Goal: Information Seeking & Learning: Learn about a topic

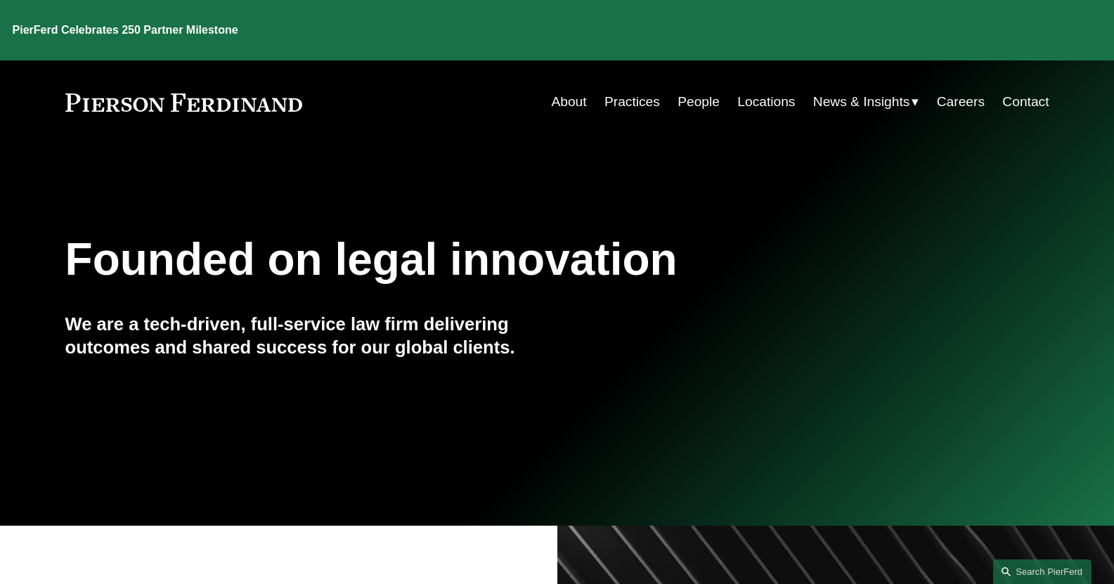
click at [689, 89] on link "People" at bounding box center [699, 102] width 42 height 27
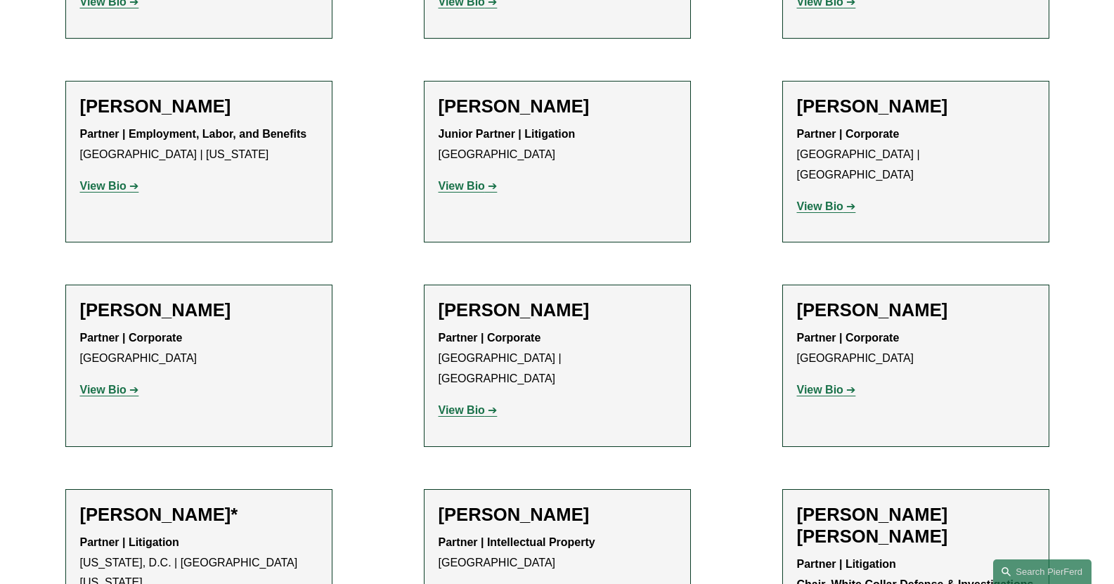
scroll to position [7663, 0]
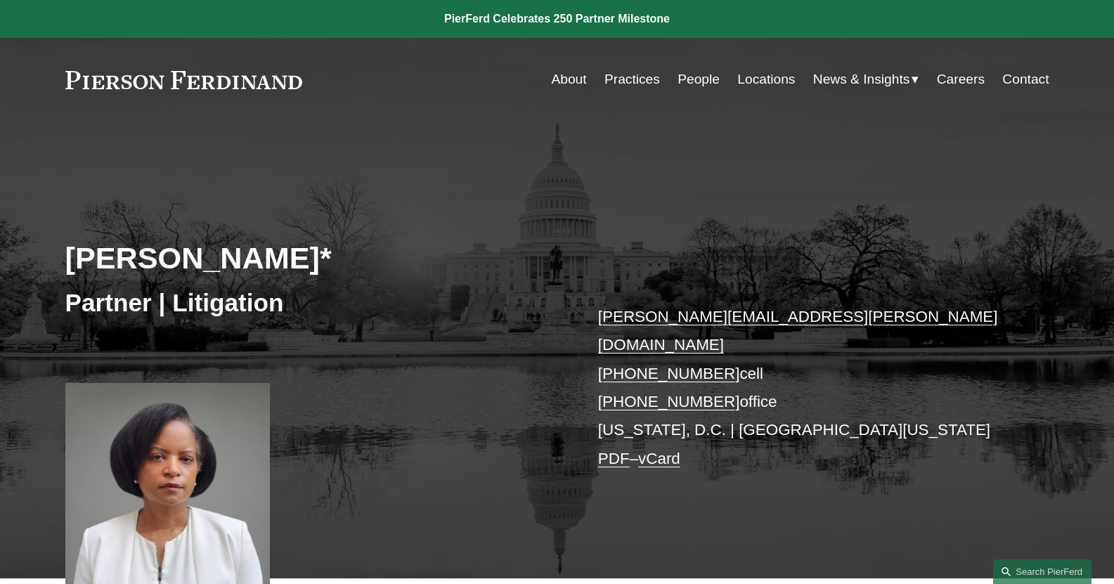
click at [644, 78] on link "Practices" at bounding box center [633, 79] width 56 height 27
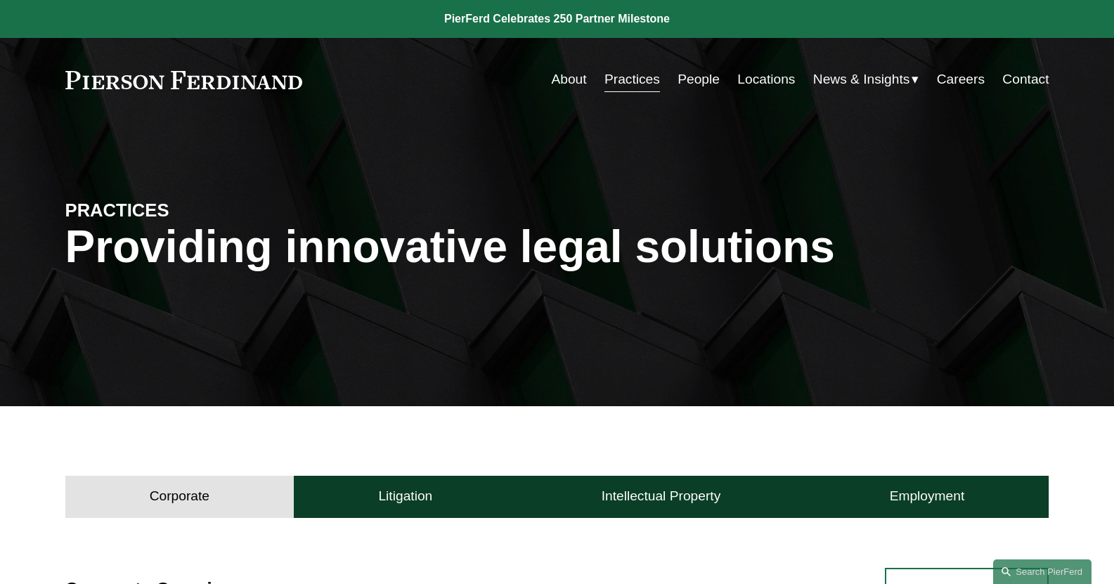
click at [759, 77] on link "Locations" at bounding box center [766, 79] width 58 height 27
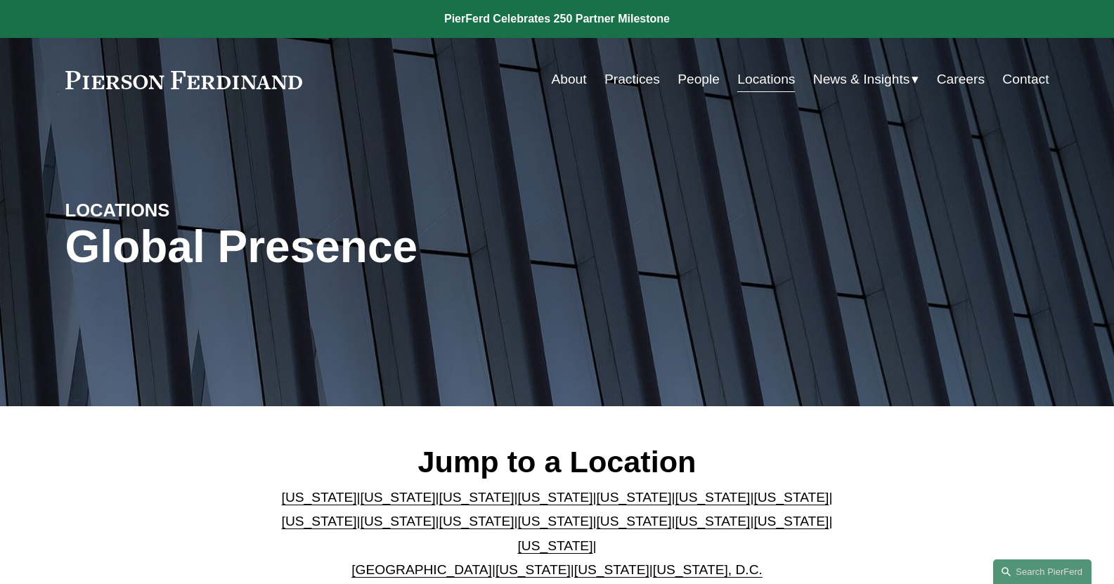
click at [585, 562] on link "Washington" at bounding box center [611, 569] width 75 height 15
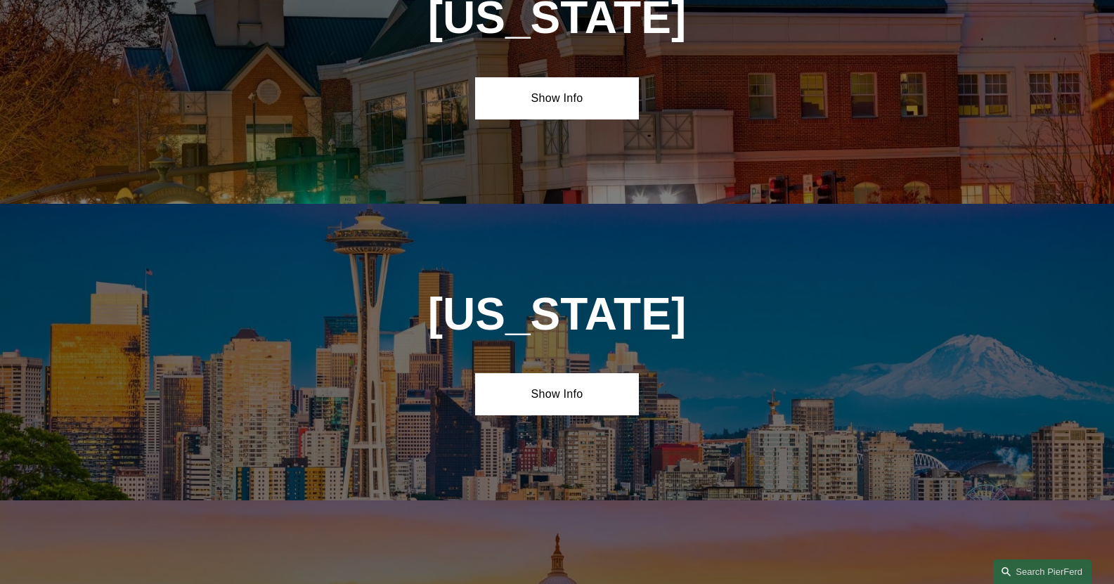
scroll to position [5644, 0]
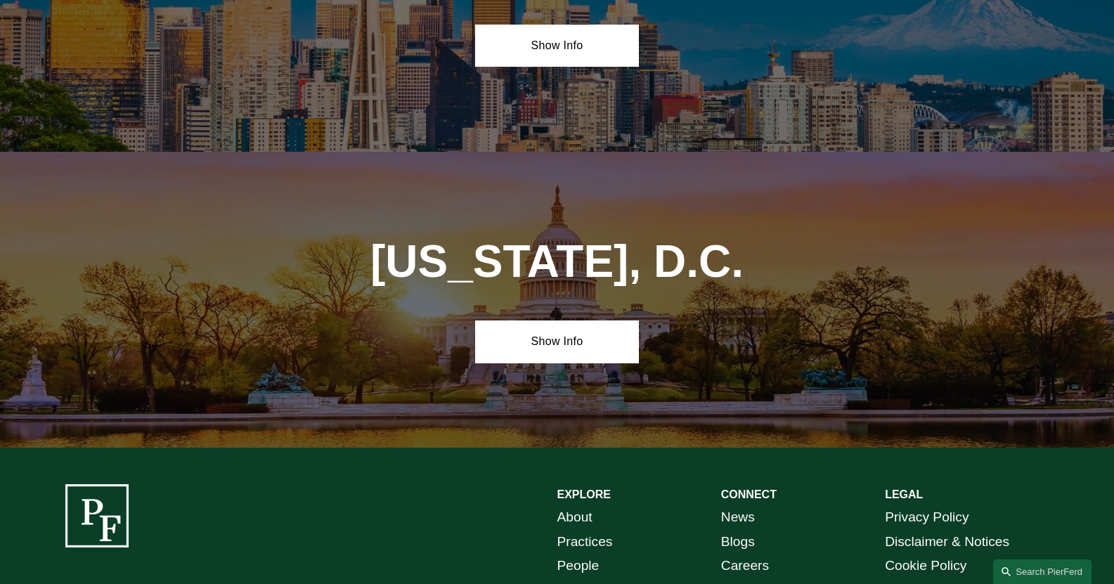
scroll to position [5959, 0]
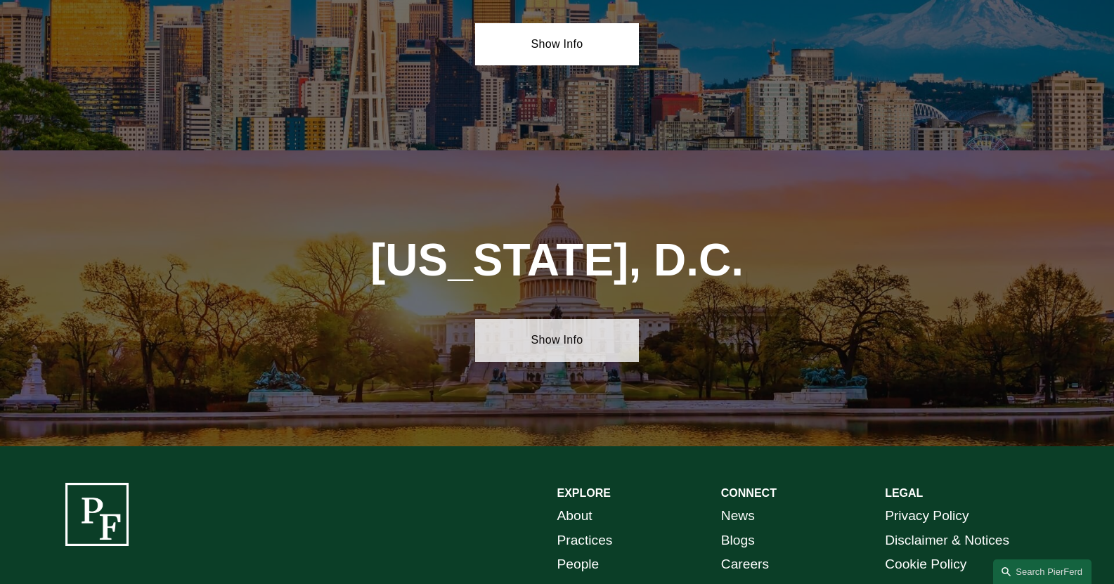
click at [562, 319] on link "Show Info" at bounding box center [557, 340] width 164 height 42
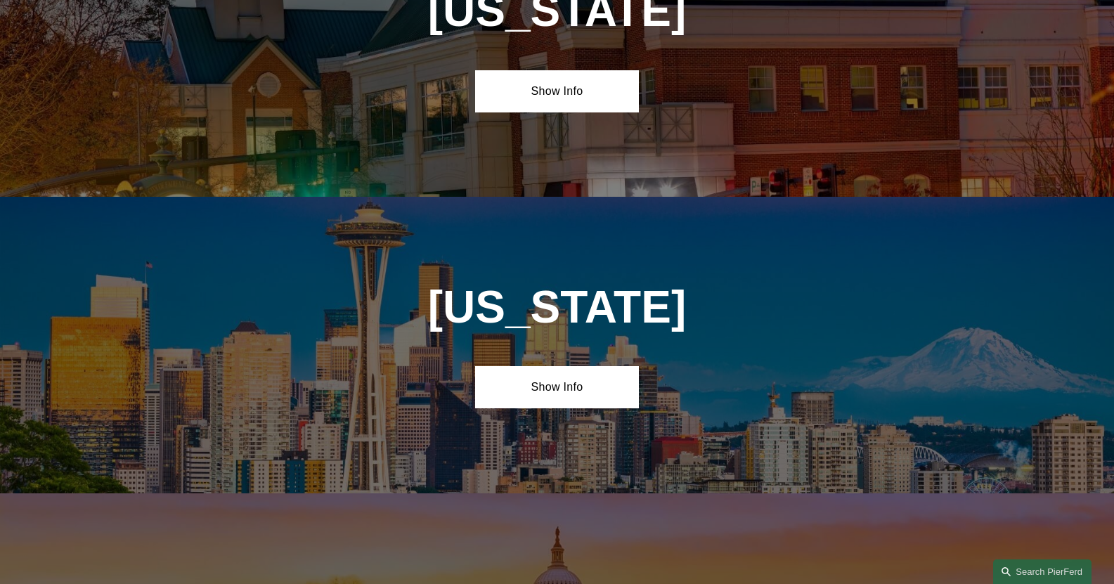
scroll to position [5607, 0]
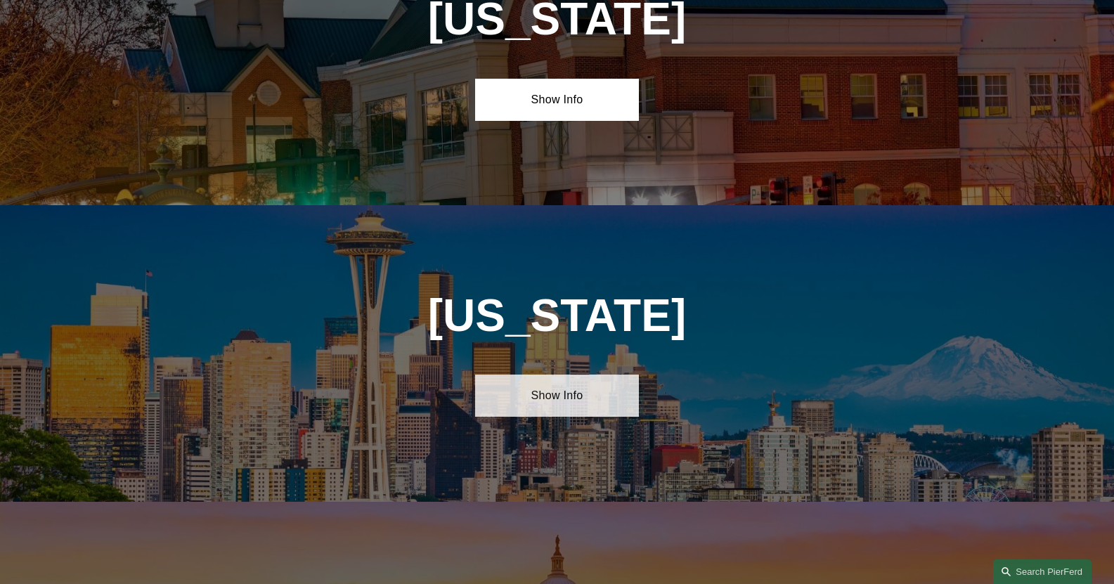
click at [558, 375] on link "Show Info" at bounding box center [557, 396] width 164 height 42
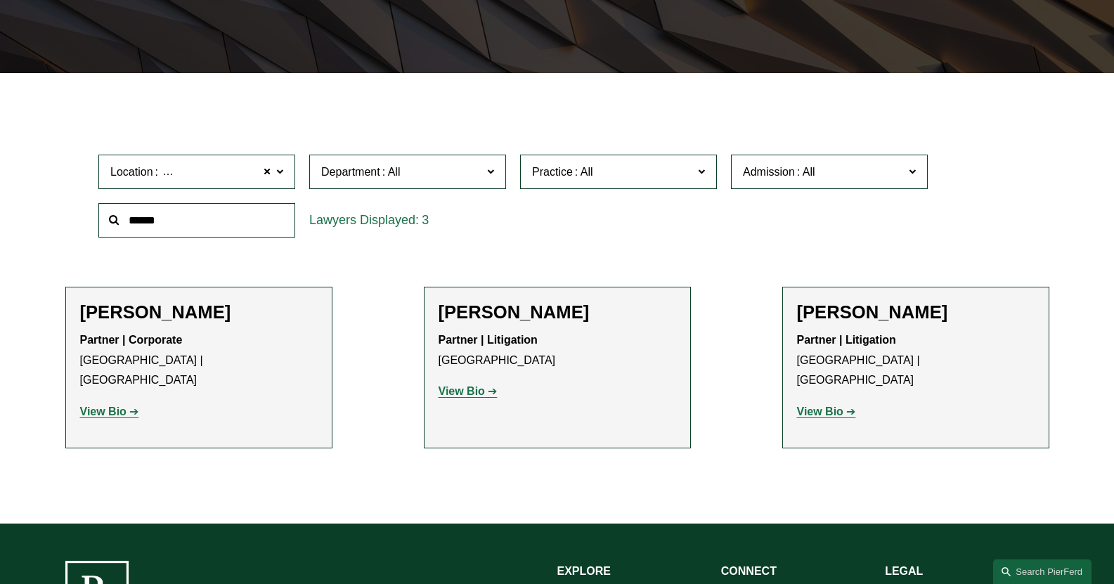
scroll to position [492, 0]
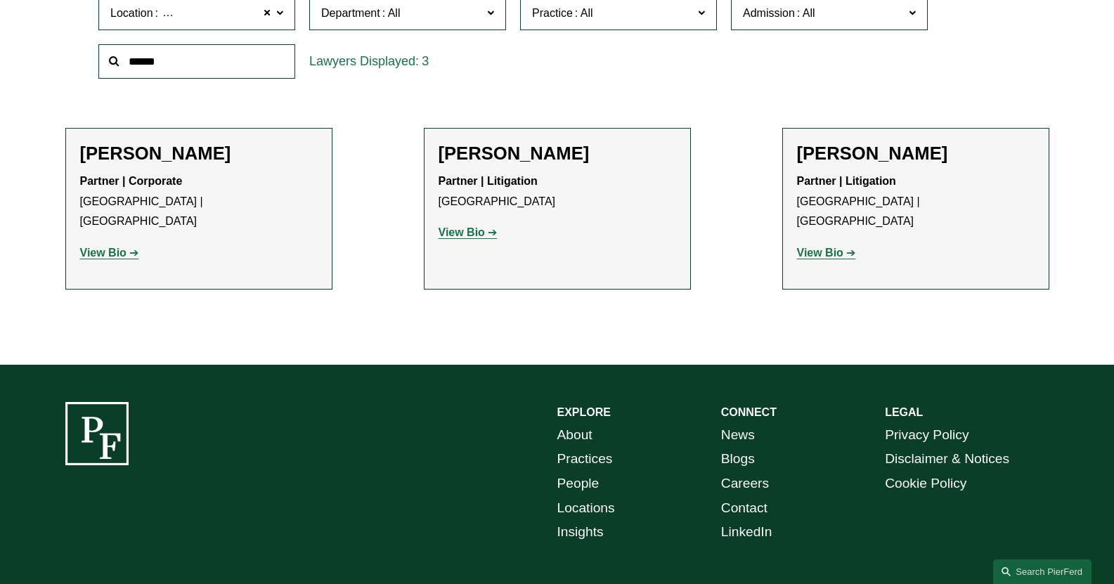
click at [467, 229] on strong "View Bio" at bounding box center [462, 232] width 46 height 12
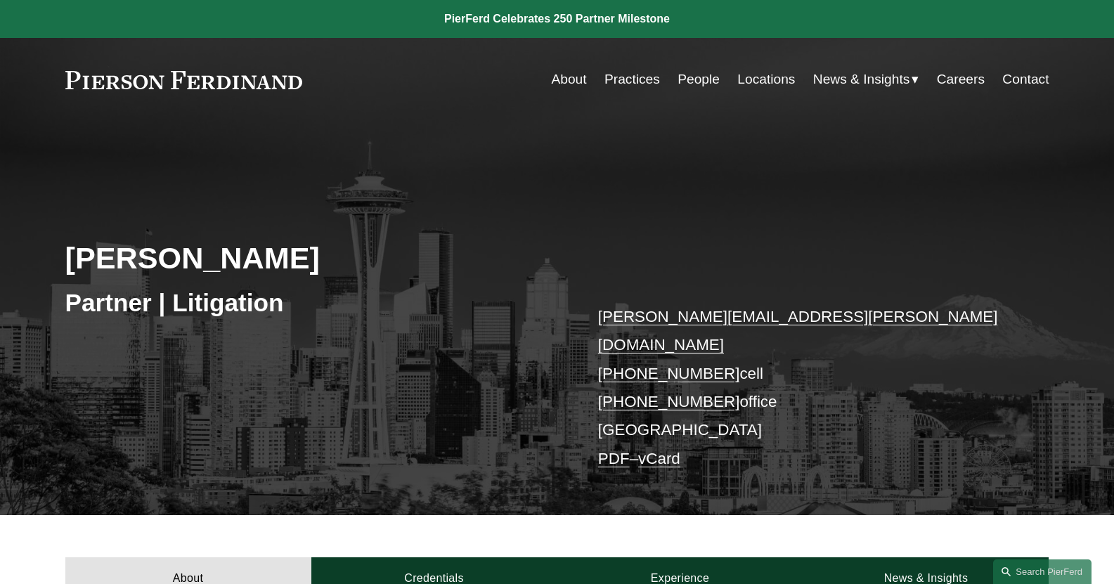
click at [630, 80] on link "Practices" at bounding box center [633, 79] width 56 height 27
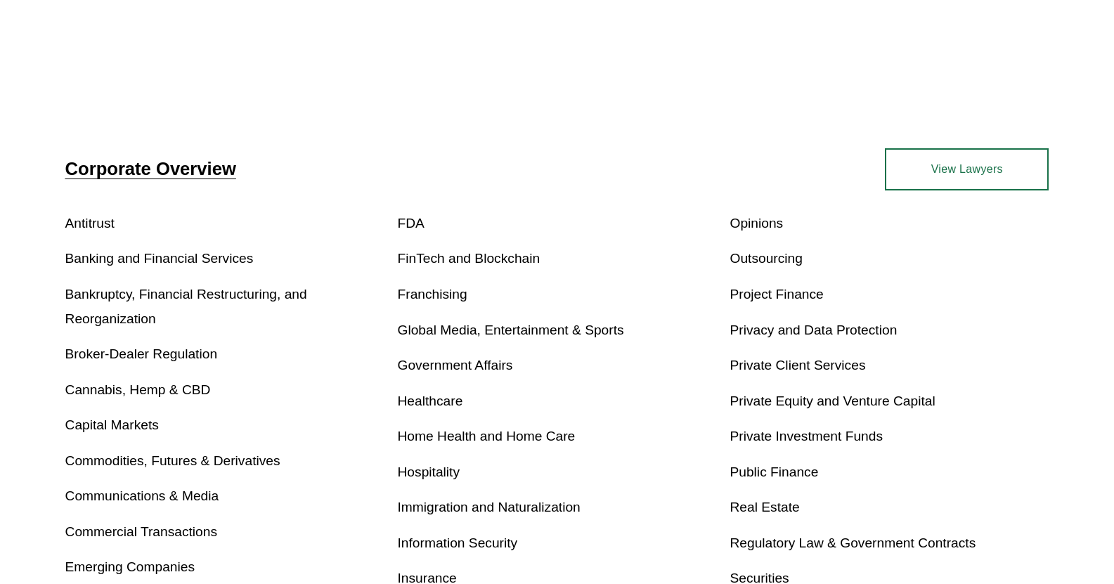
scroll to position [422, 0]
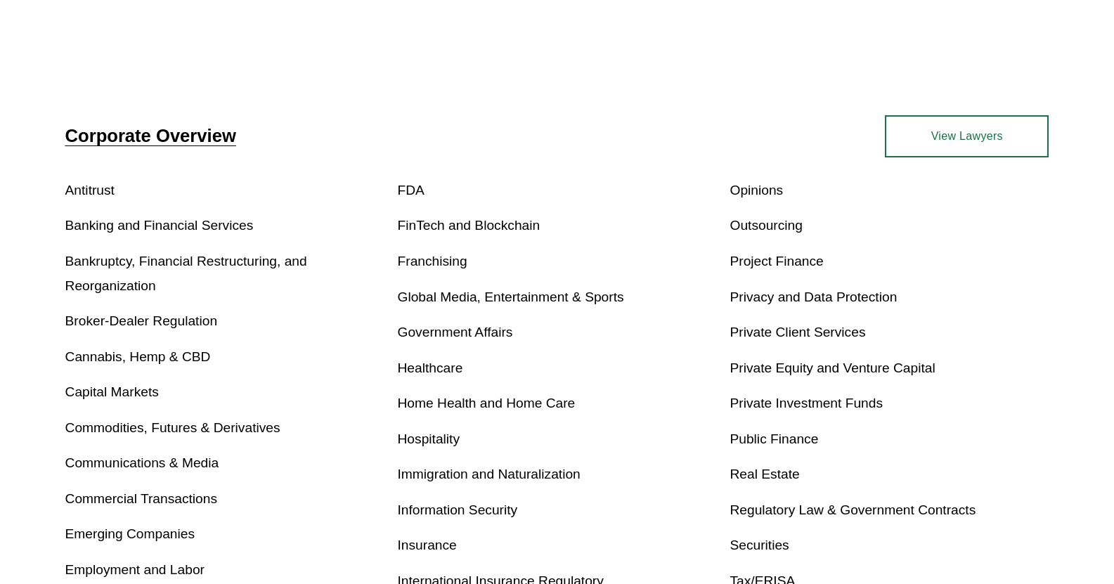
click at [772, 472] on link "Real Estate" at bounding box center [765, 474] width 70 height 15
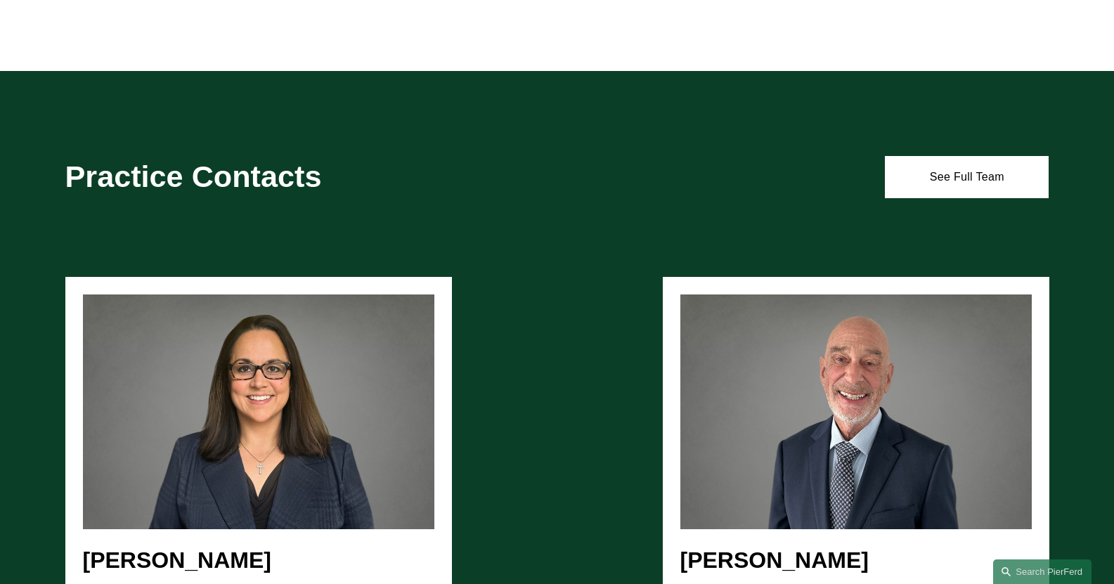
scroll to position [1145, 0]
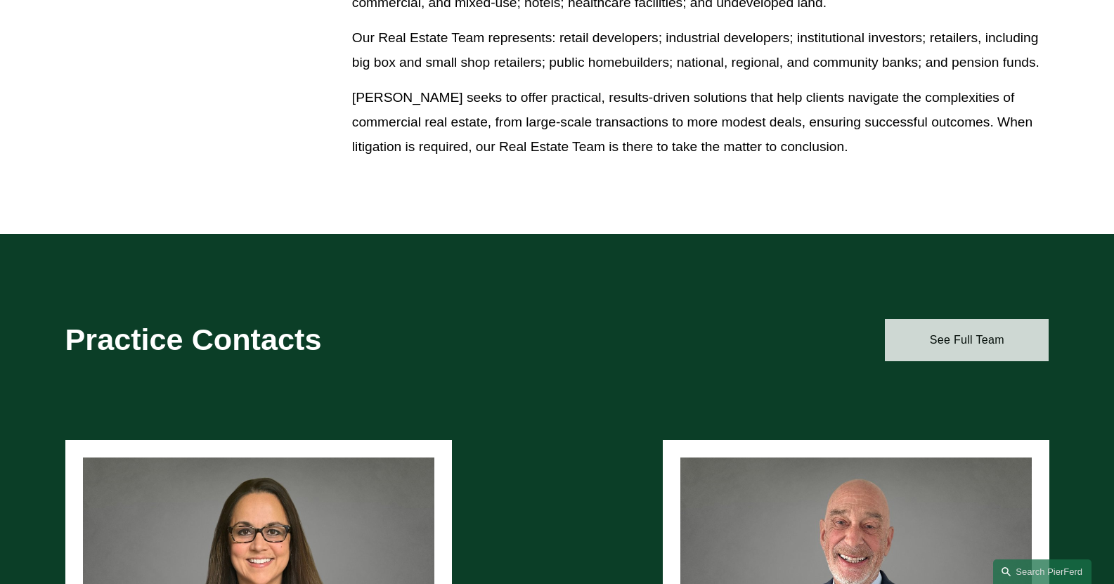
click at [984, 339] on link "See Full Team" at bounding box center [967, 340] width 164 height 42
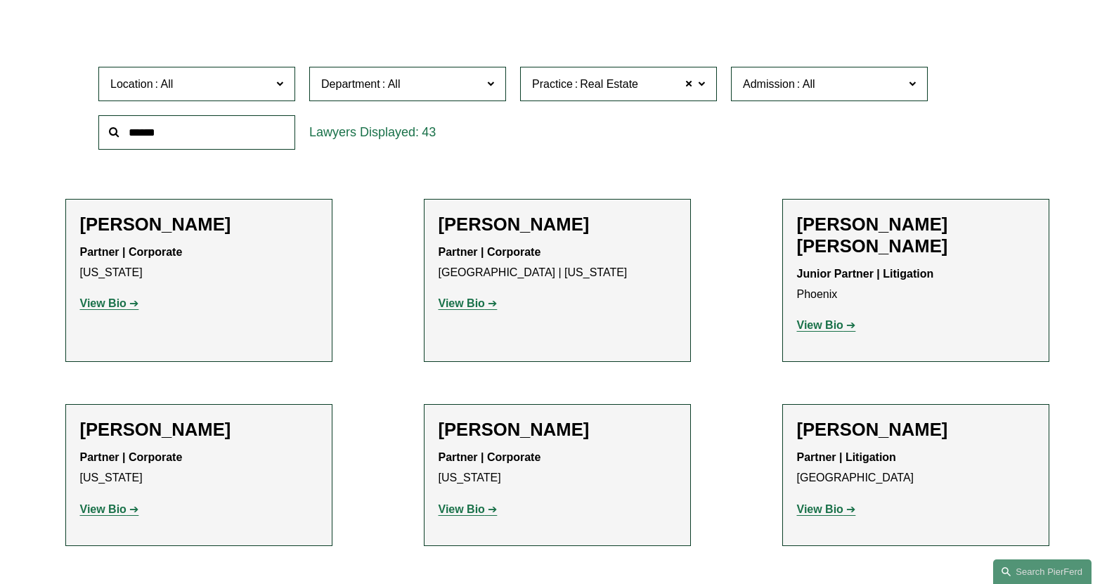
scroll to position [422, 0]
click at [469, 302] on strong "View Bio" at bounding box center [462, 303] width 46 height 12
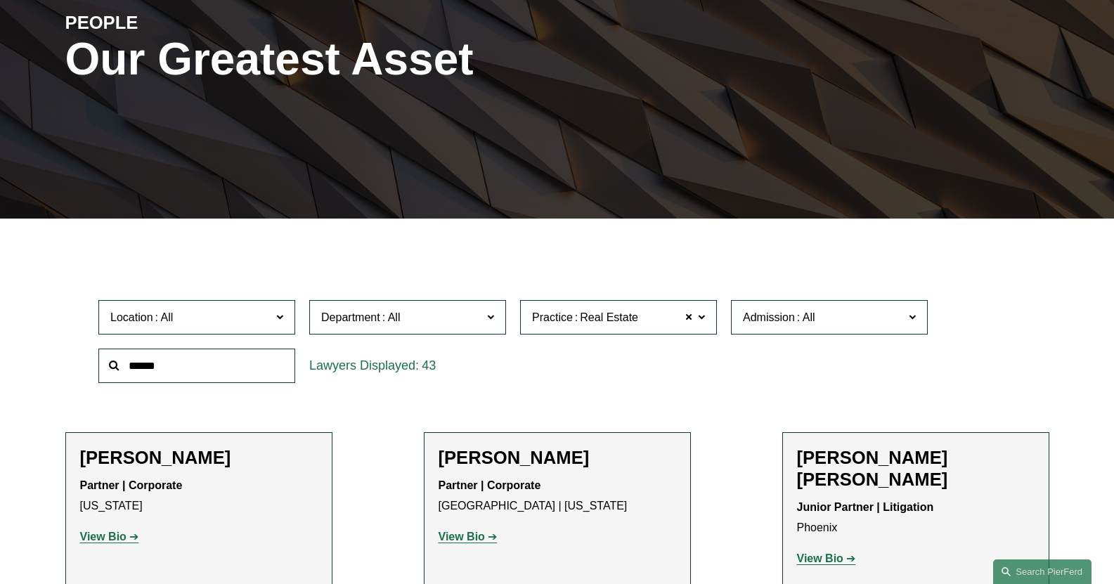
scroll to position [281, 0]
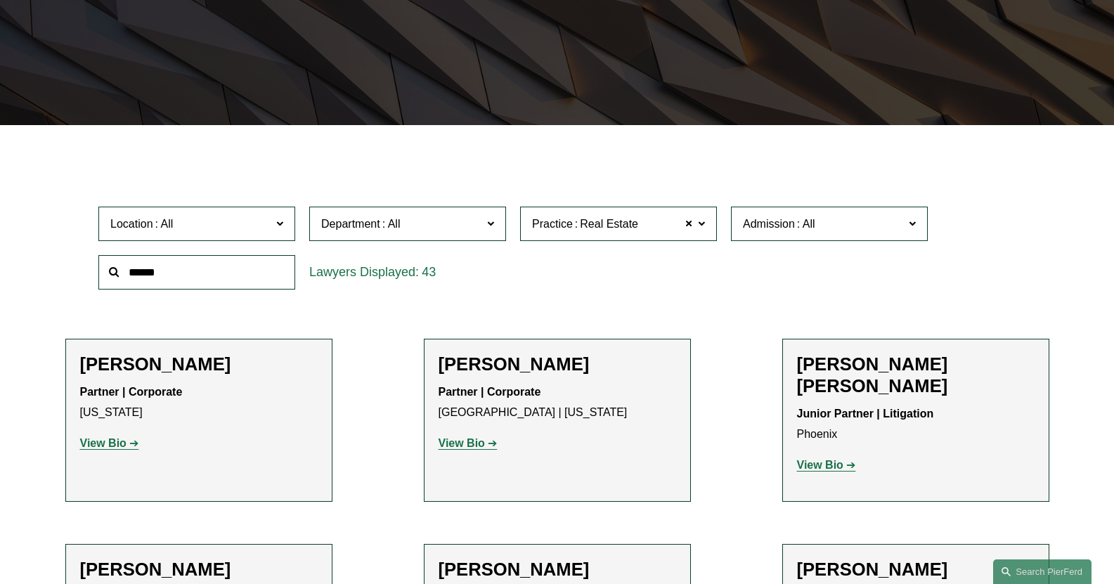
click at [702, 224] on span at bounding box center [701, 223] width 7 height 18
click at [0, 0] on link "All" at bounding box center [0, 0] width 0 height 0
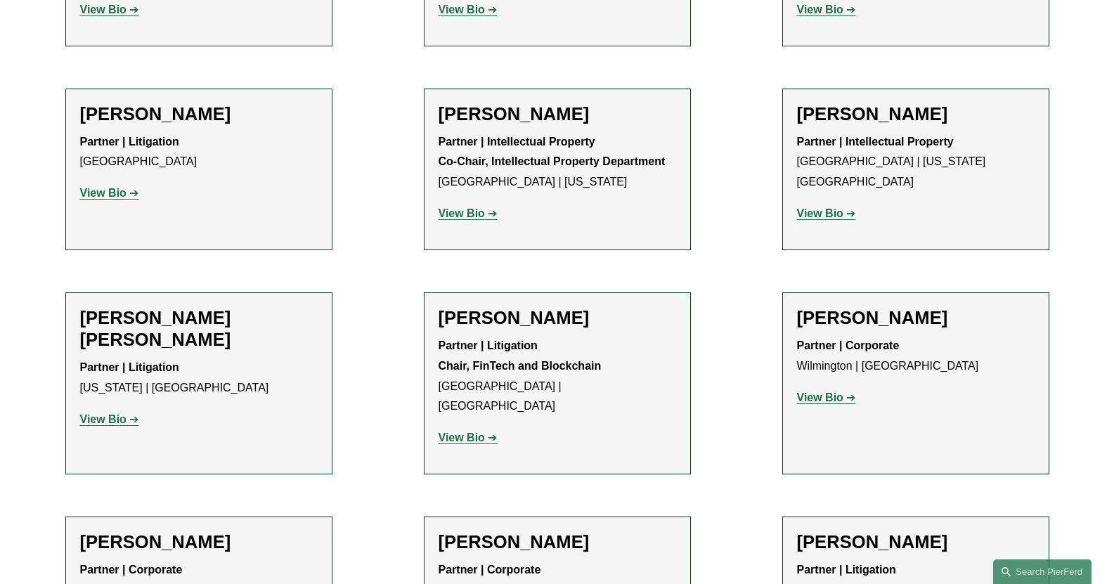
scroll to position [9210, 0]
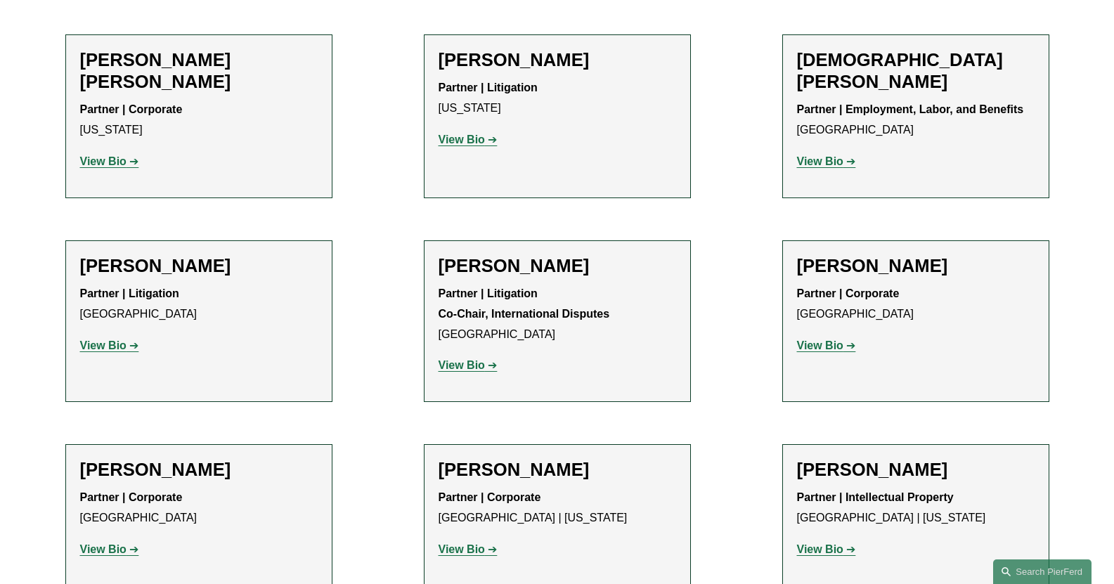
scroll to position [3867, 0]
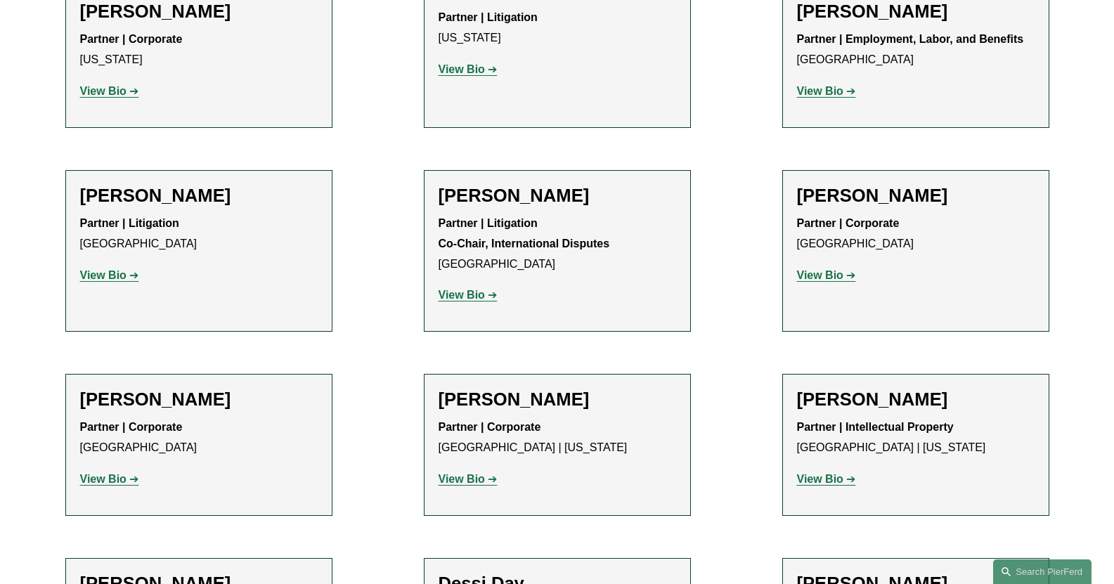
click at [472, 473] on strong "View Bio" at bounding box center [462, 479] width 46 height 12
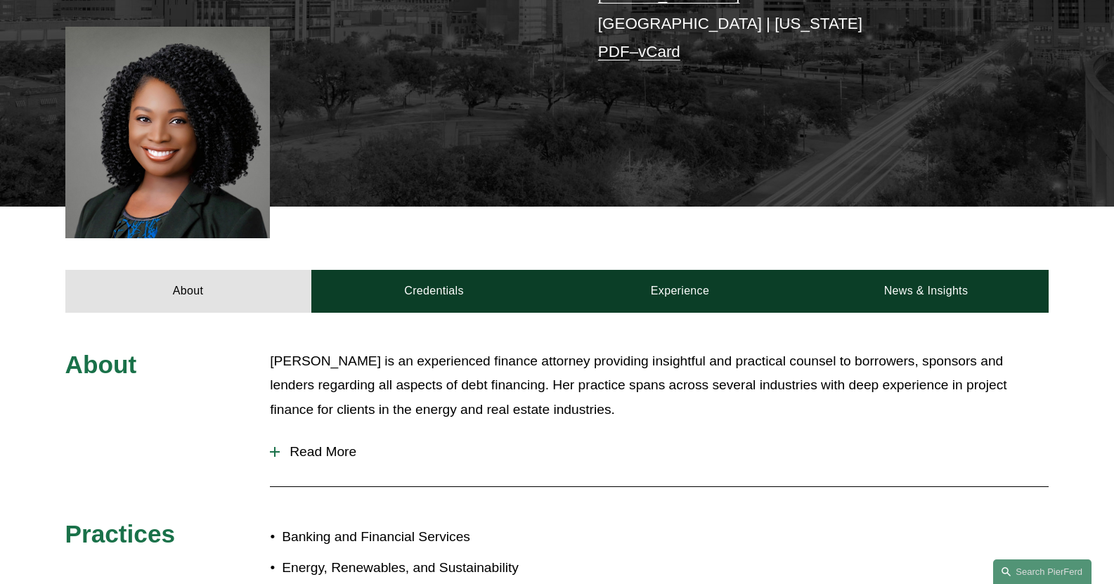
scroll to position [422, 0]
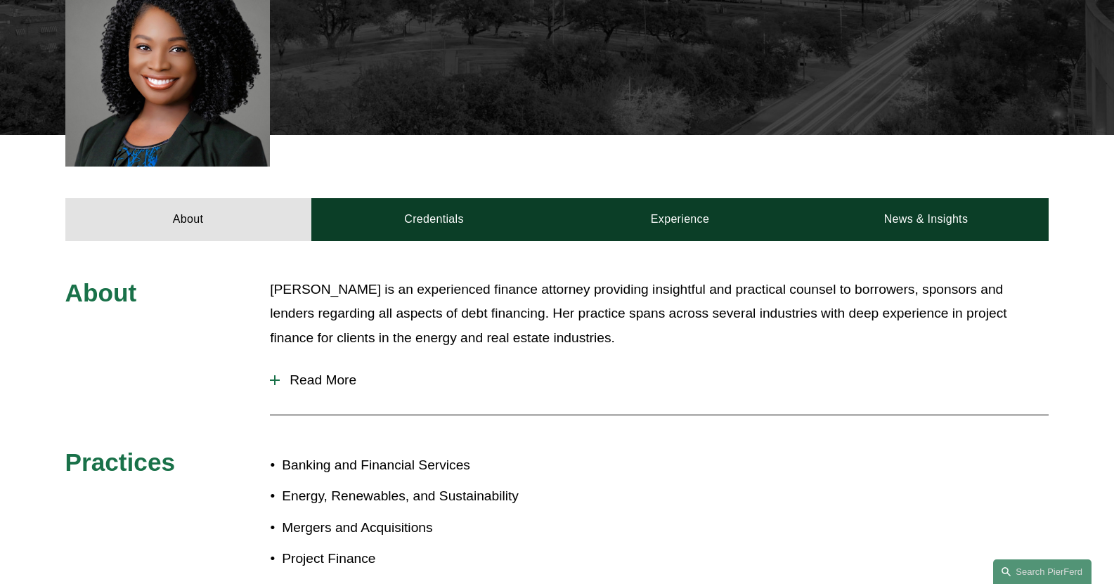
click at [316, 379] on span "Read More" at bounding box center [664, 380] width 769 height 15
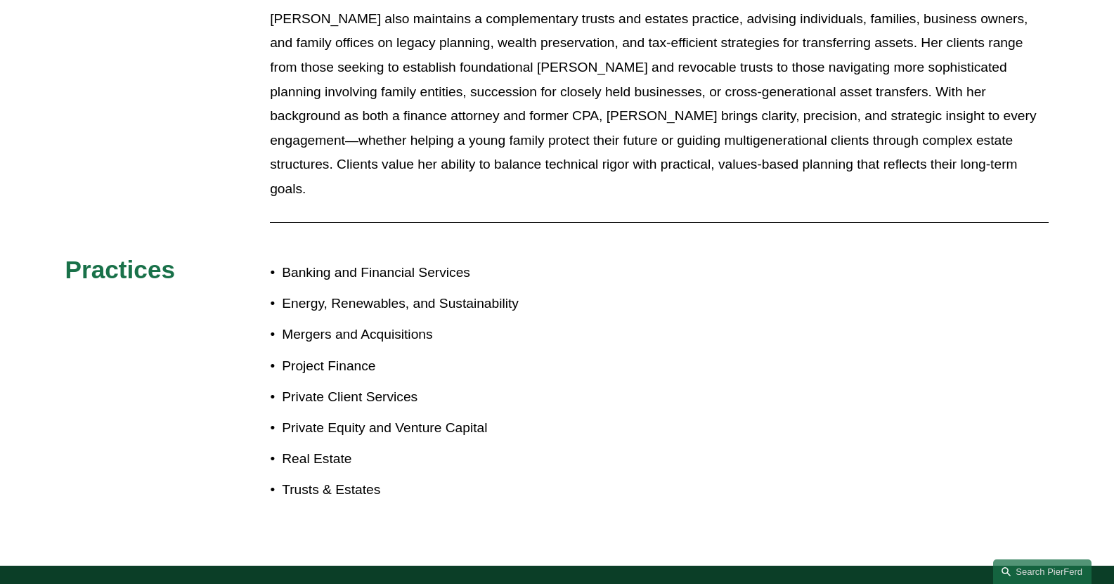
scroll to position [1406, 0]
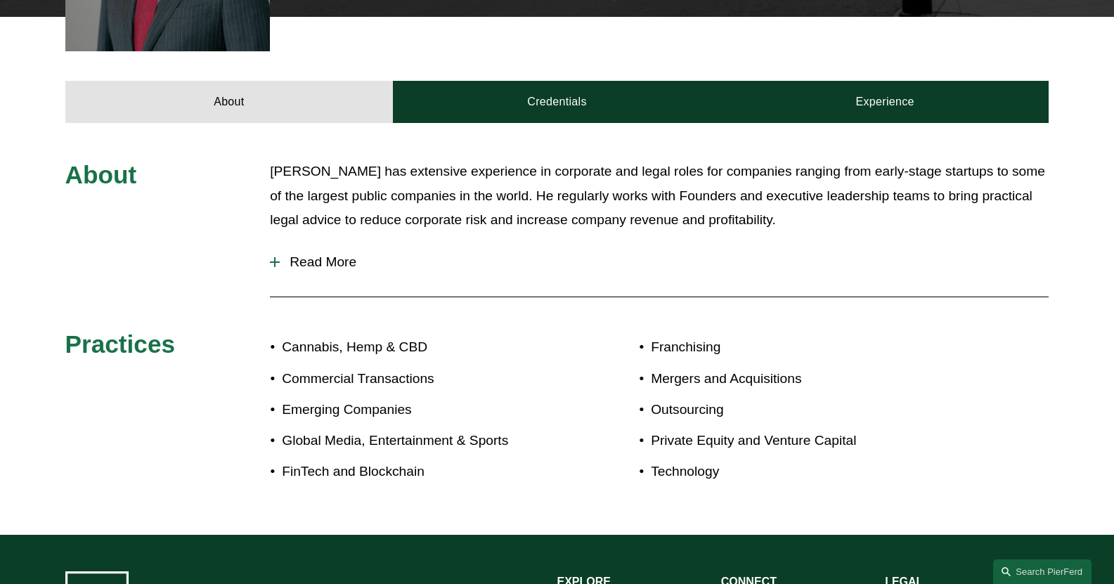
scroll to position [562, 0]
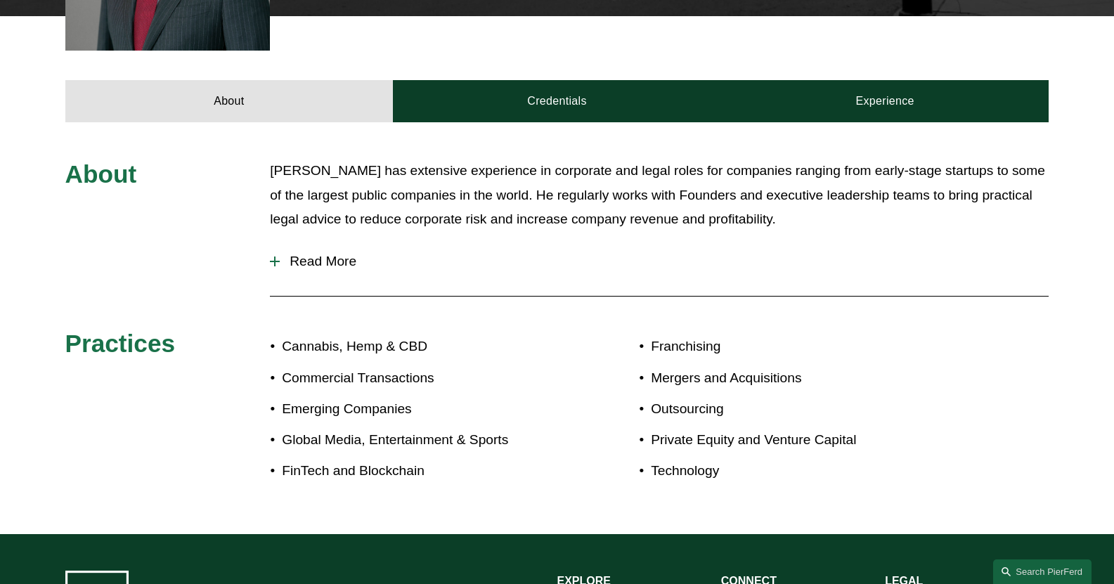
click at [345, 254] on span "Read More" at bounding box center [664, 261] width 769 height 15
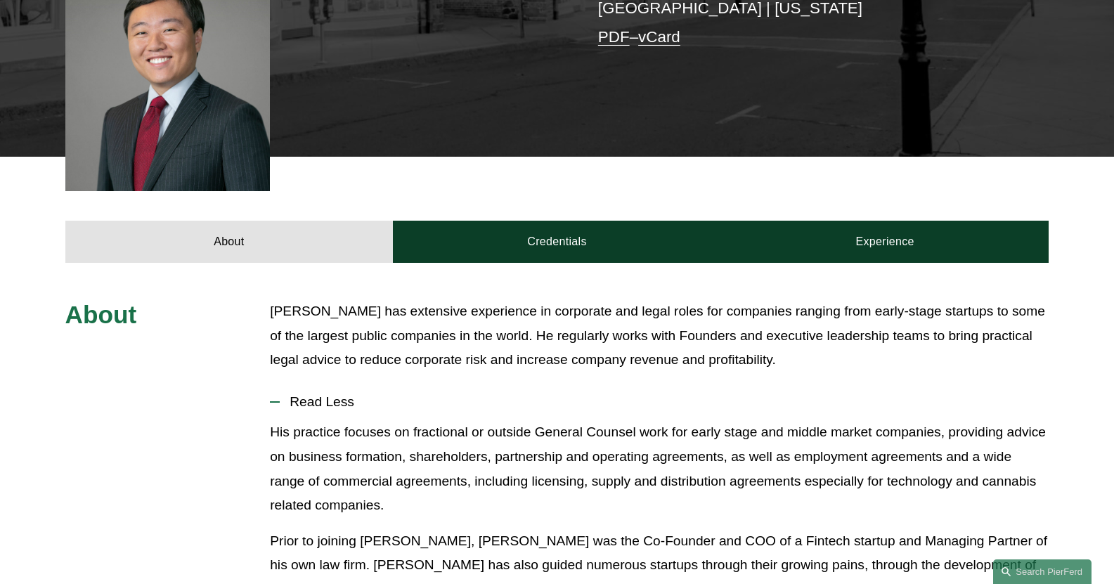
scroll to position [0, 0]
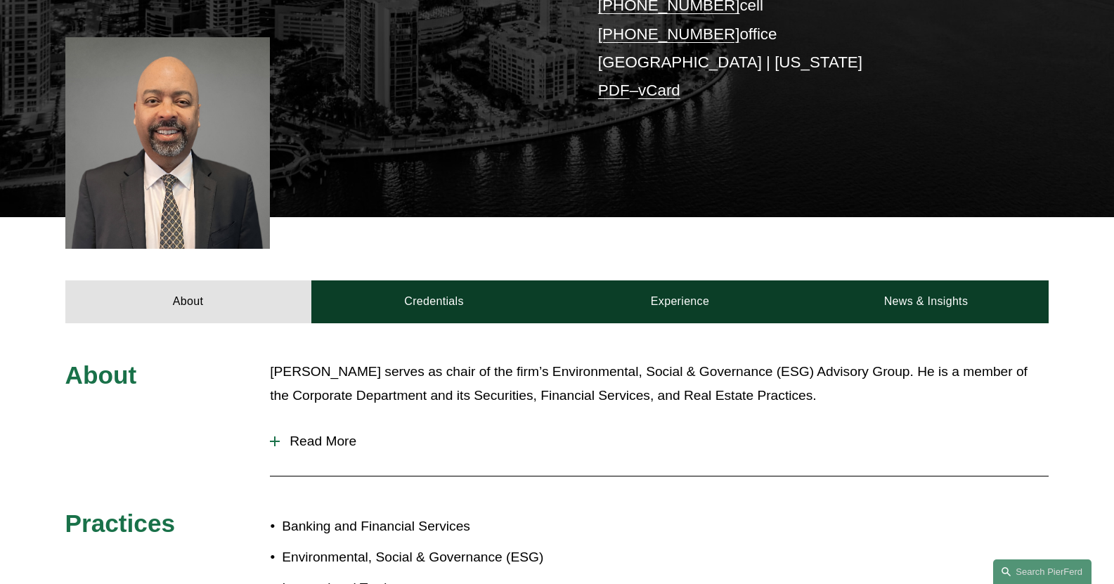
scroll to position [352, 0]
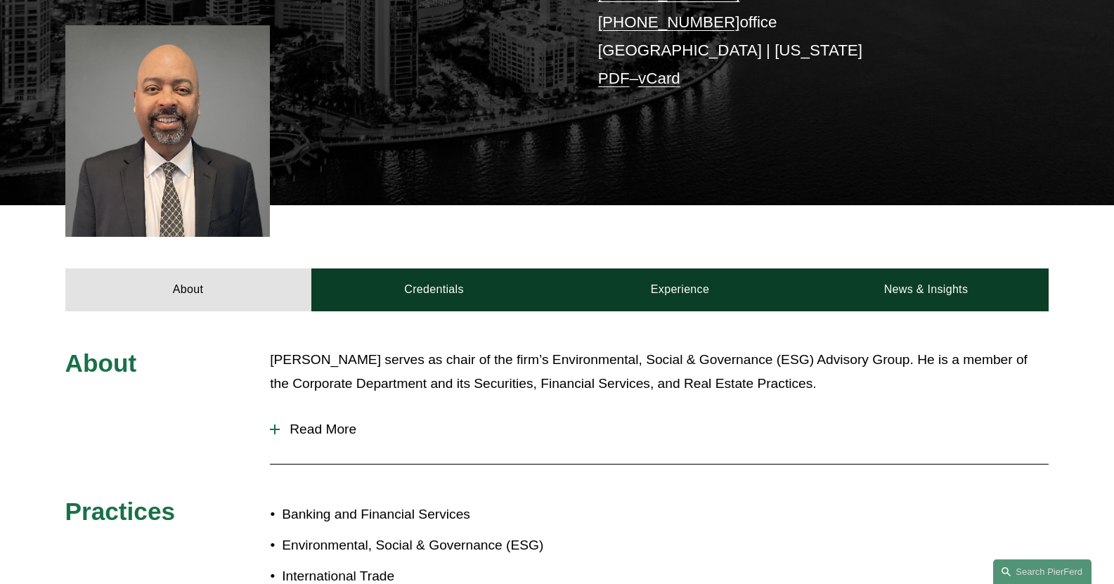
click at [333, 426] on span "Read More" at bounding box center [664, 429] width 769 height 15
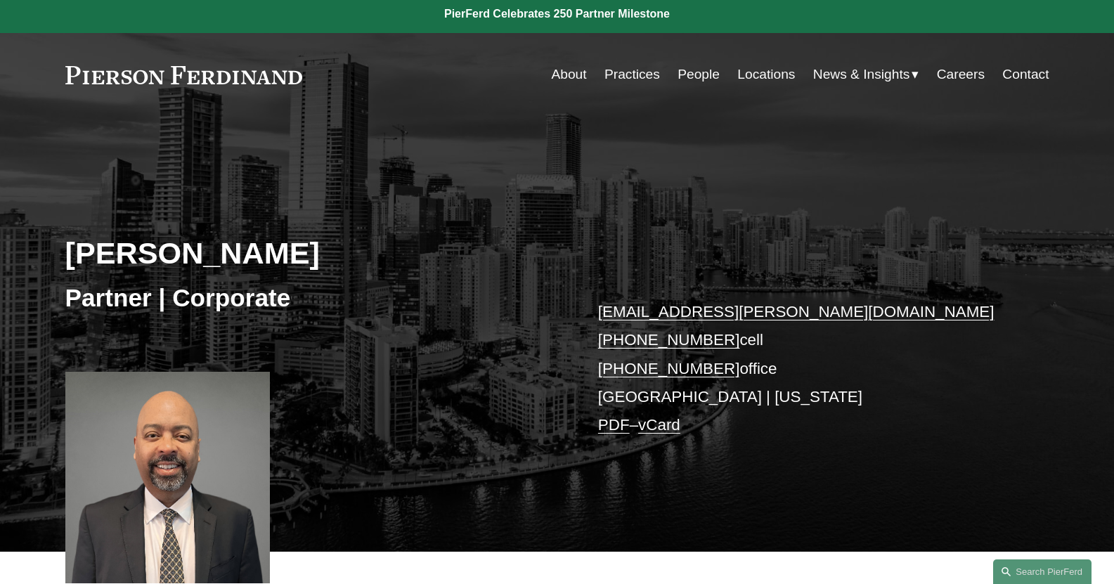
scroll to position [0, 0]
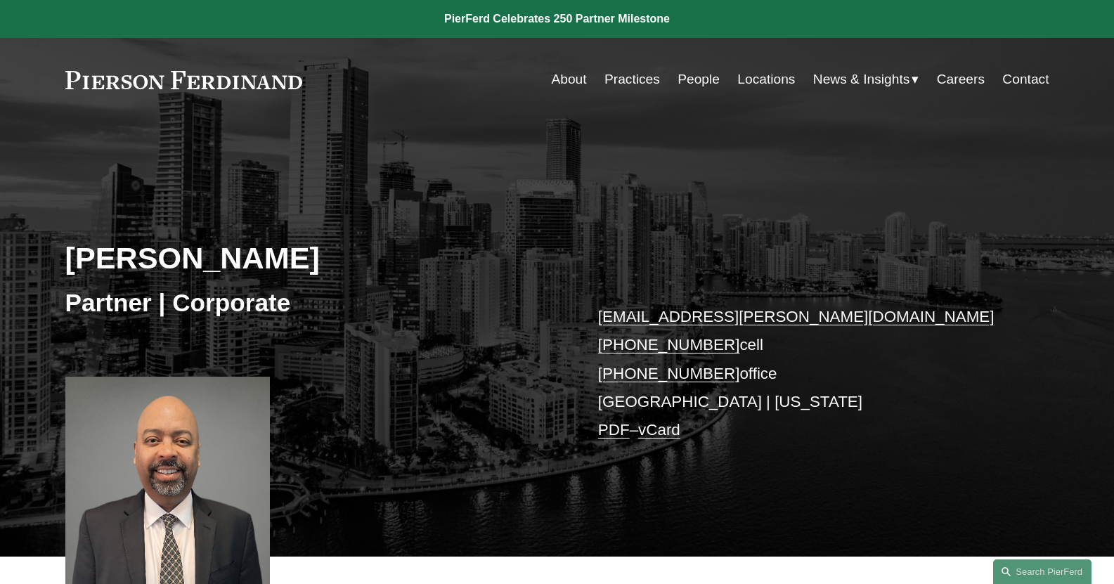
click at [708, 76] on link "People" at bounding box center [699, 79] width 42 height 27
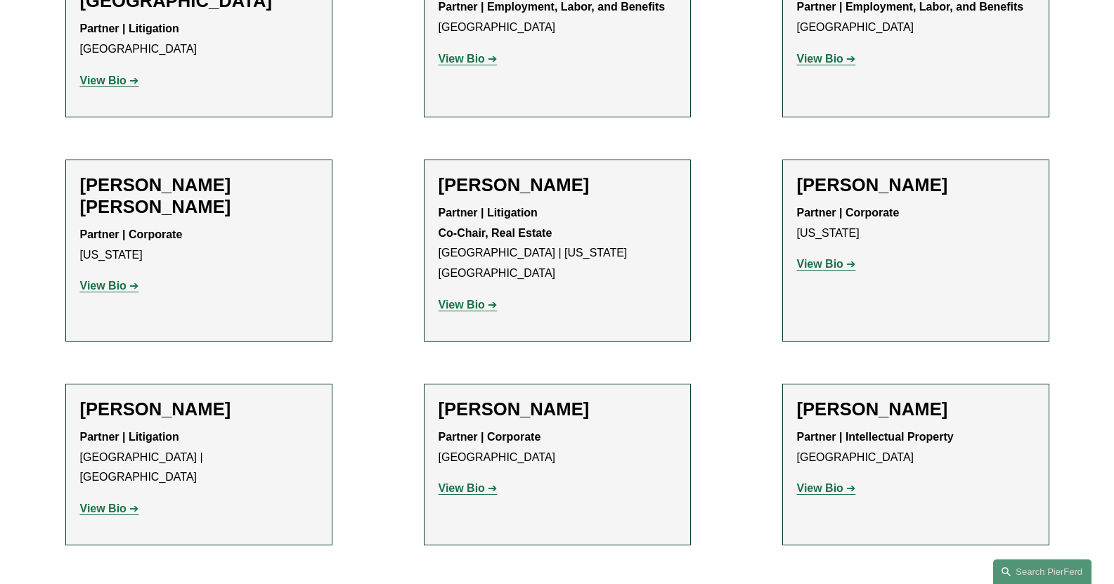
scroll to position [8366, 0]
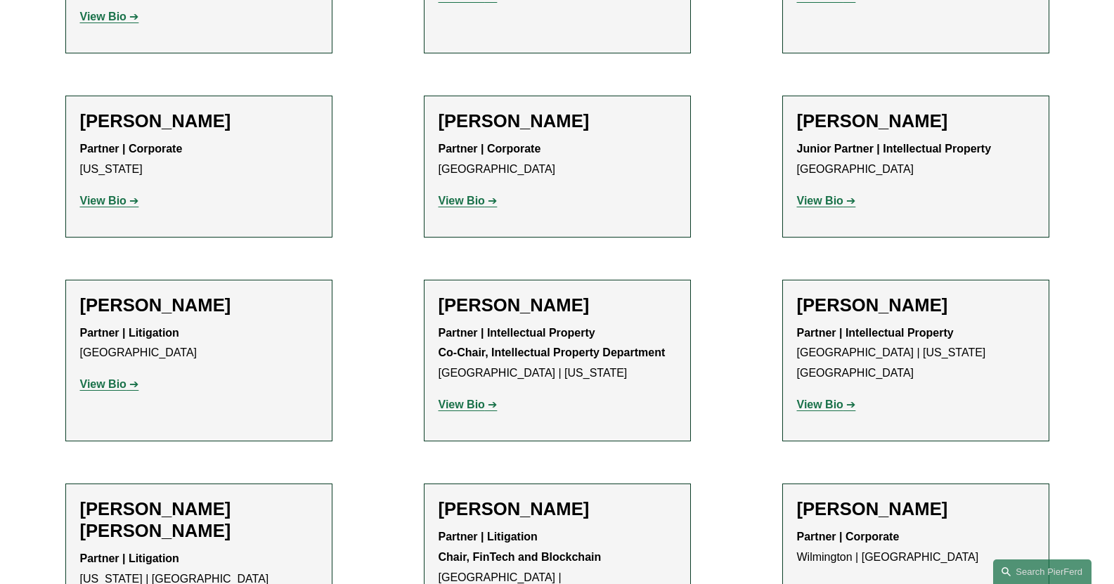
scroll to position [8929, 0]
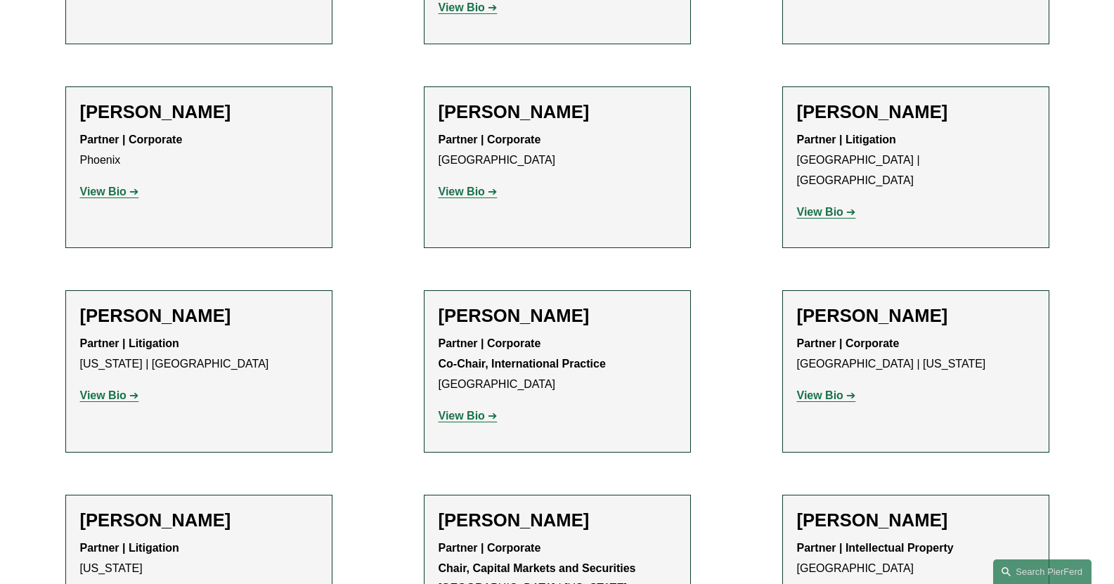
scroll to position [9561, 0]
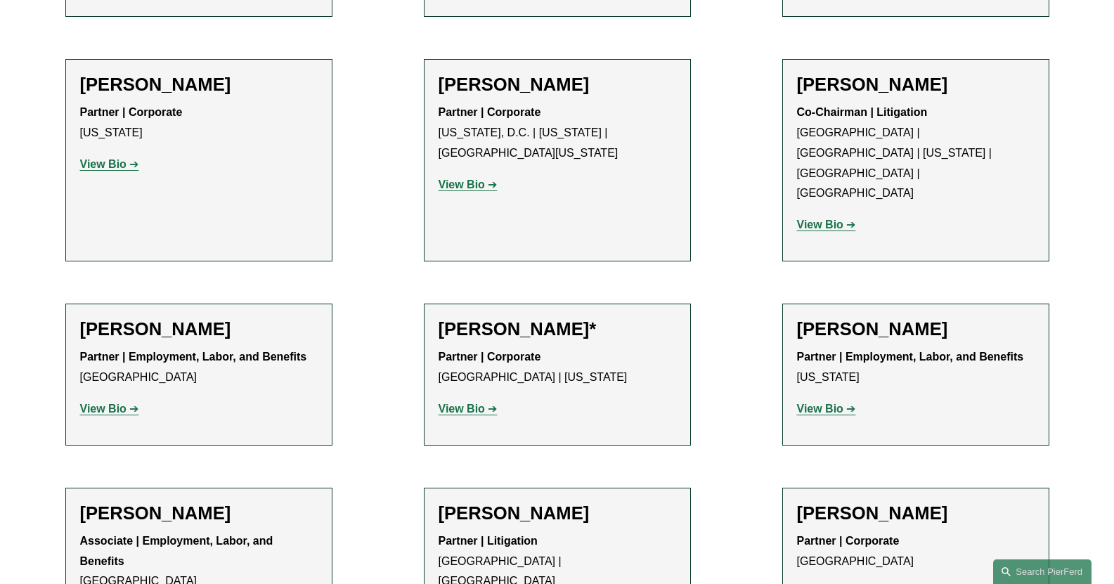
scroll to position [5835, 0]
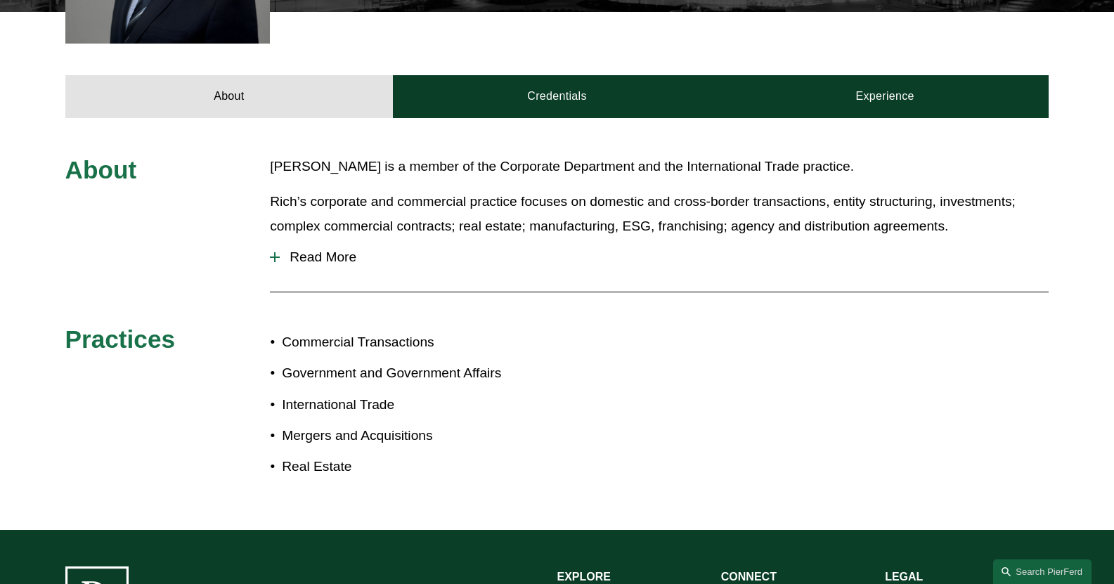
scroll to position [562, 0]
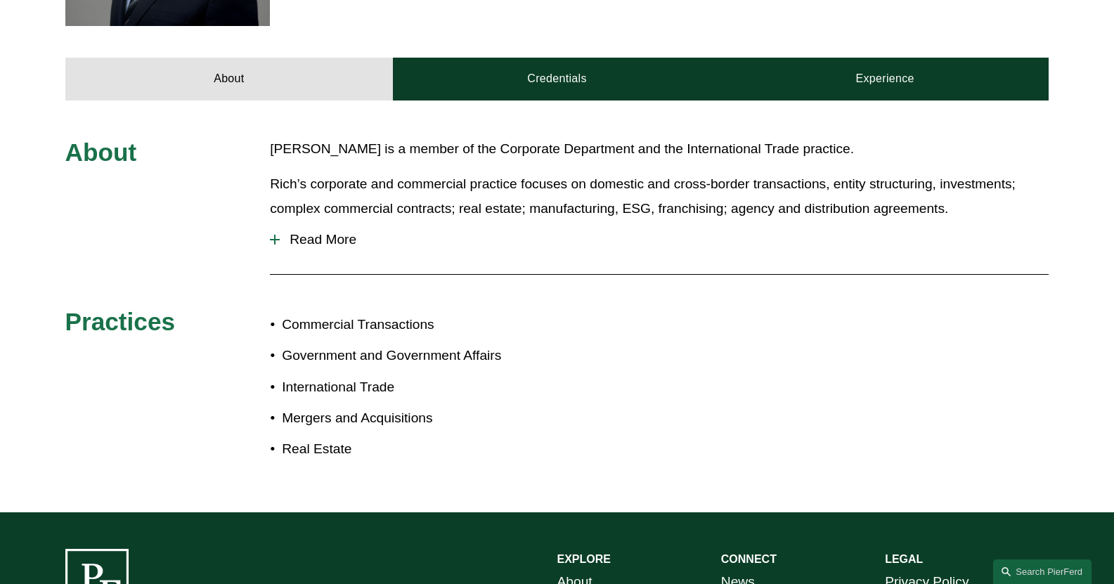
click at [331, 244] on span "Read More" at bounding box center [664, 239] width 769 height 15
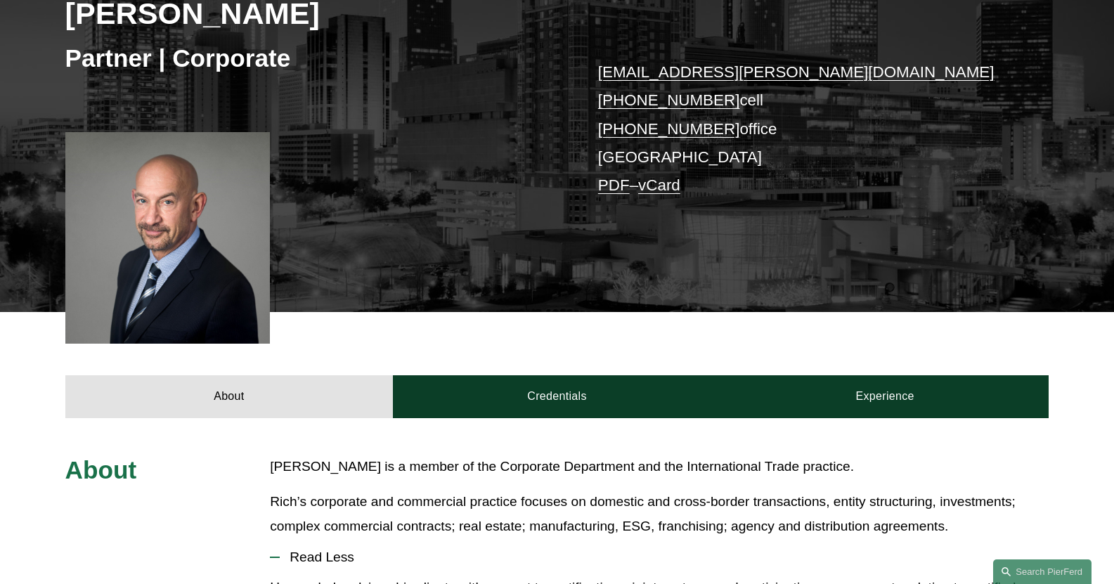
scroll to position [281, 0]
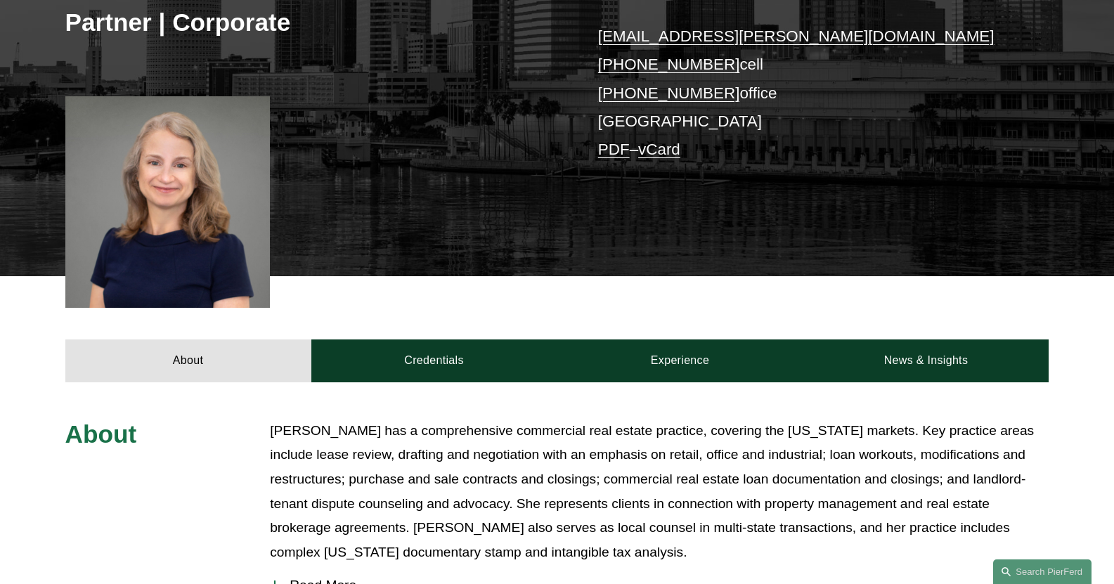
scroll to position [281, 0]
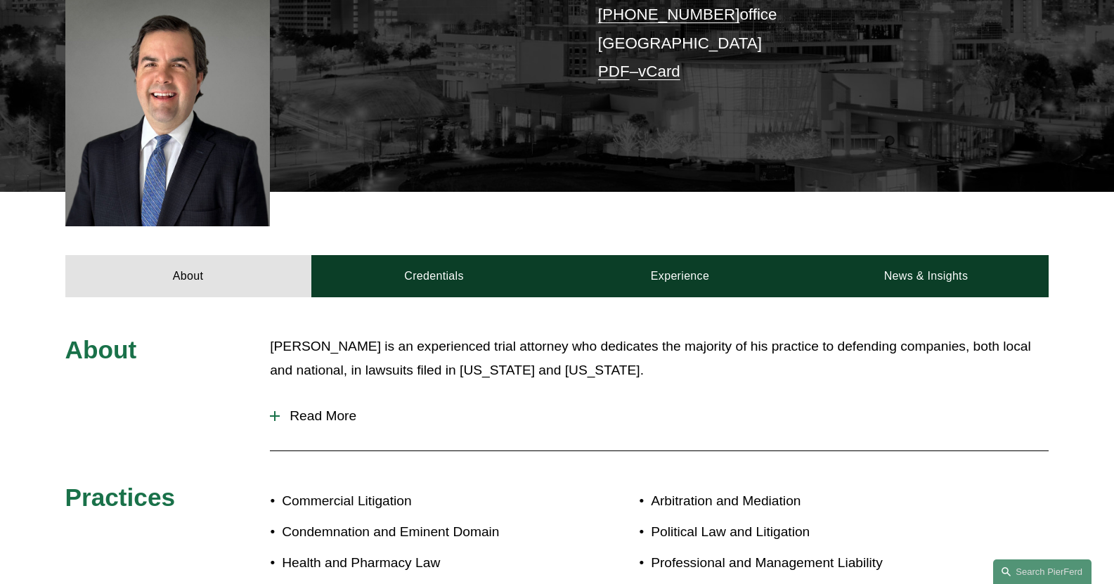
scroll to position [422, 0]
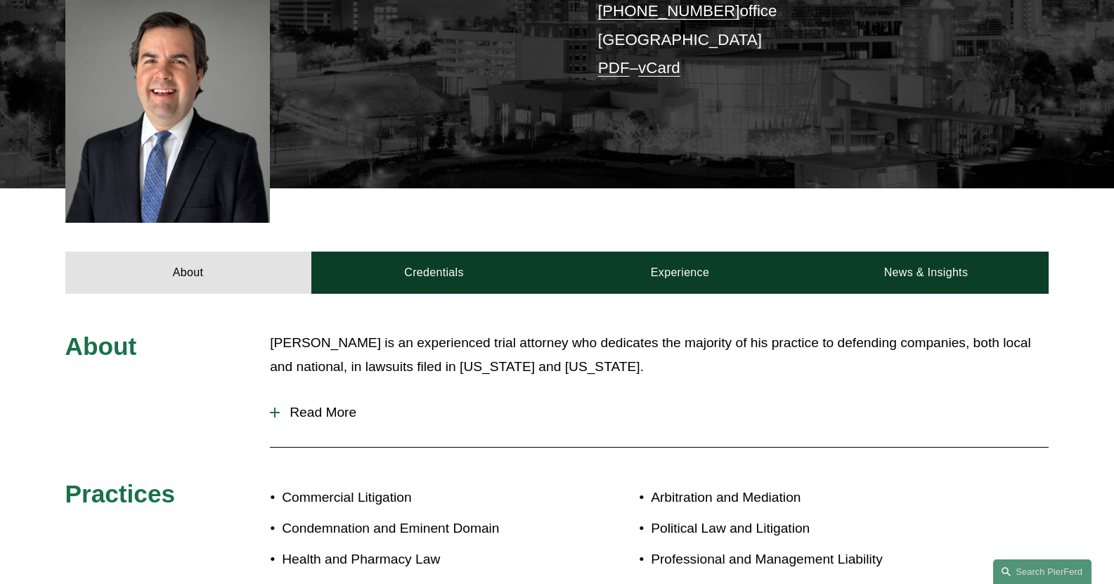
click at [326, 405] on span "Read More" at bounding box center [664, 412] width 769 height 15
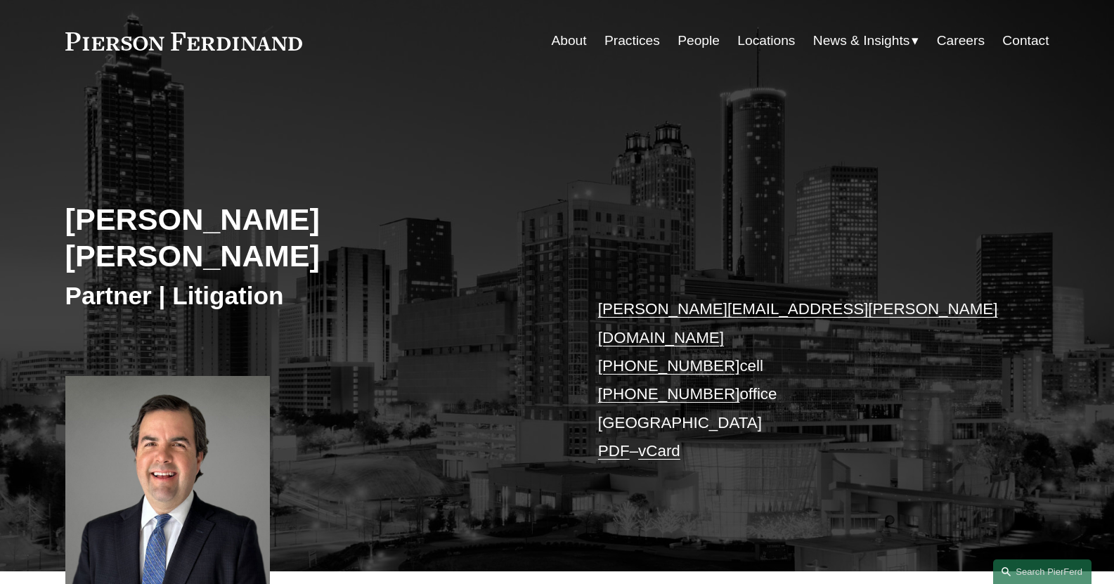
scroll to position [0, 0]
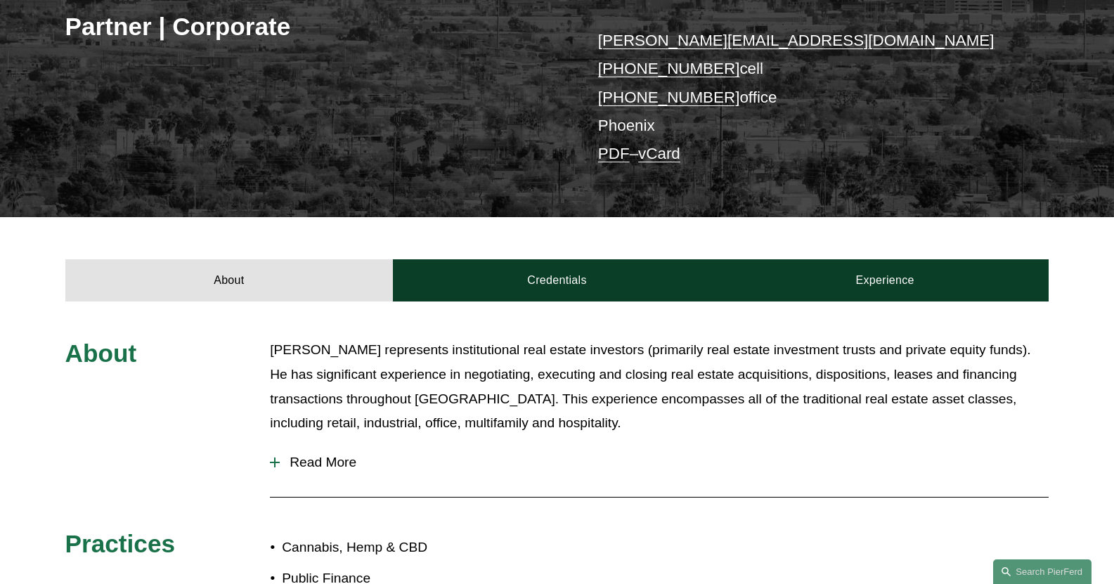
scroll to position [281, 0]
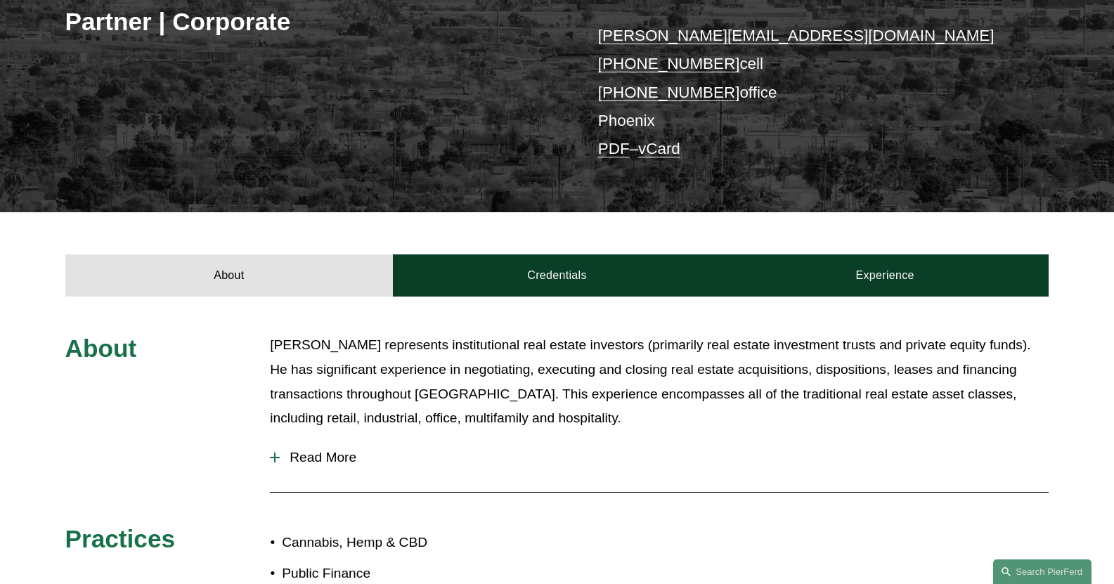
click at [343, 458] on span "Read More" at bounding box center [664, 457] width 769 height 15
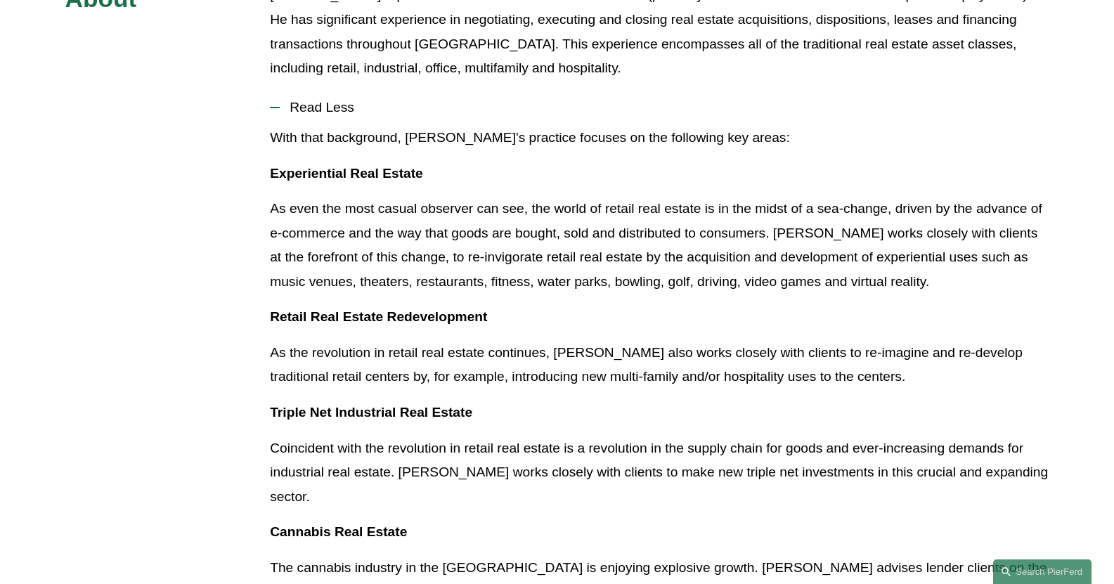
scroll to position [633, 0]
